Goal: Task Accomplishment & Management: Use online tool/utility

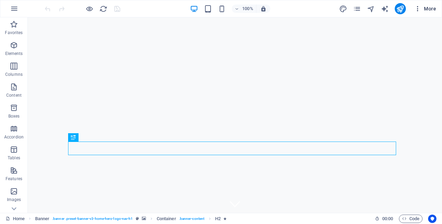
click at [430, 8] on span "More" at bounding box center [425, 8] width 22 height 7
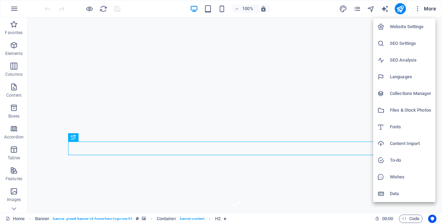
click at [416, 26] on h6 "Website Settings" at bounding box center [410, 27] width 41 height 8
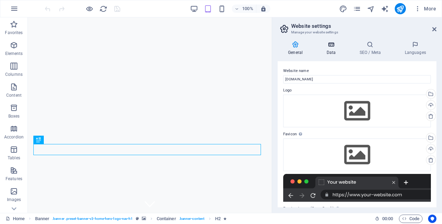
click at [331, 45] on icon at bounding box center [331, 44] width 30 height 7
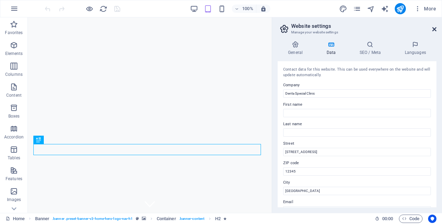
click at [434, 28] on icon at bounding box center [434, 29] width 4 height 6
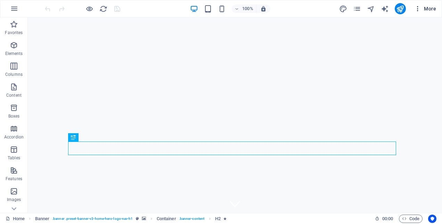
click at [418, 9] on icon "button" at bounding box center [417, 8] width 7 height 7
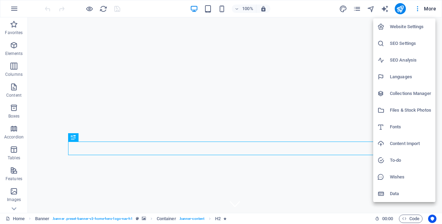
click at [404, 110] on h6 "Files & Stock Photos" at bounding box center [410, 110] width 41 height 8
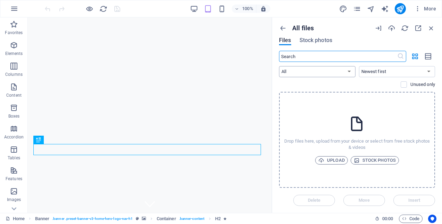
click at [347, 72] on select "All Images Documents Audio Video Vector Other" at bounding box center [317, 71] width 76 height 11
click at [344, 41] on div "Files Stock photos" at bounding box center [357, 42] width 156 height 8
click at [428, 71] on select "Newest first Oldest first Name (A-Z) Name (Z-A) Size (0-9) Size (9-0) Resolutio…" at bounding box center [397, 71] width 76 height 11
click at [341, 38] on div "Files Stock photos" at bounding box center [357, 42] width 156 height 8
click at [337, 158] on span "Upload" at bounding box center [331, 160] width 26 height 8
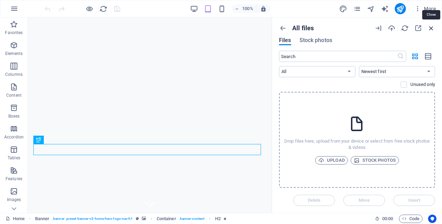
click at [432, 26] on icon "button" at bounding box center [431, 28] width 8 height 8
